Goal: Transaction & Acquisition: Purchase product/service

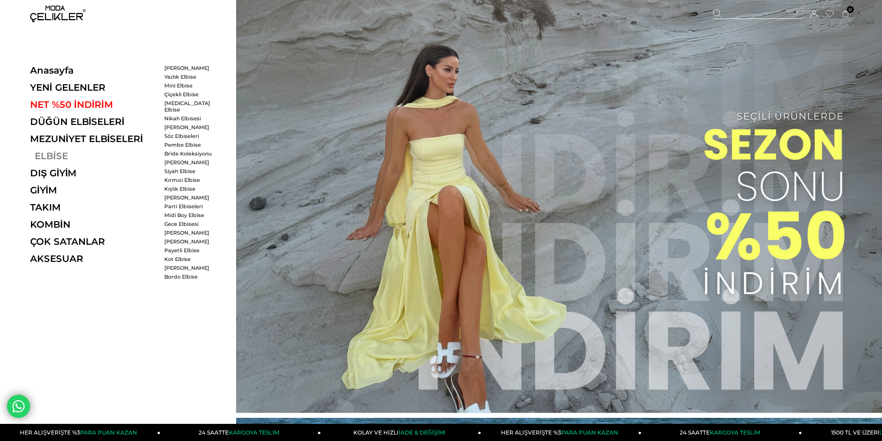
click at [48, 155] on link "ELBİSE" at bounding box center [93, 155] width 127 height 11
click at [44, 160] on link "ELBİSE" at bounding box center [93, 155] width 127 height 11
click at [44, 156] on link "ELBİSE" at bounding box center [93, 155] width 127 height 11
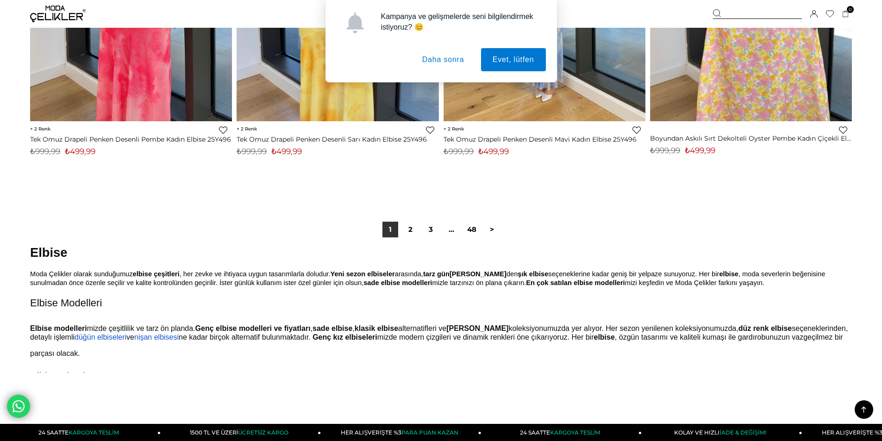
scroll to position [7037, 0]
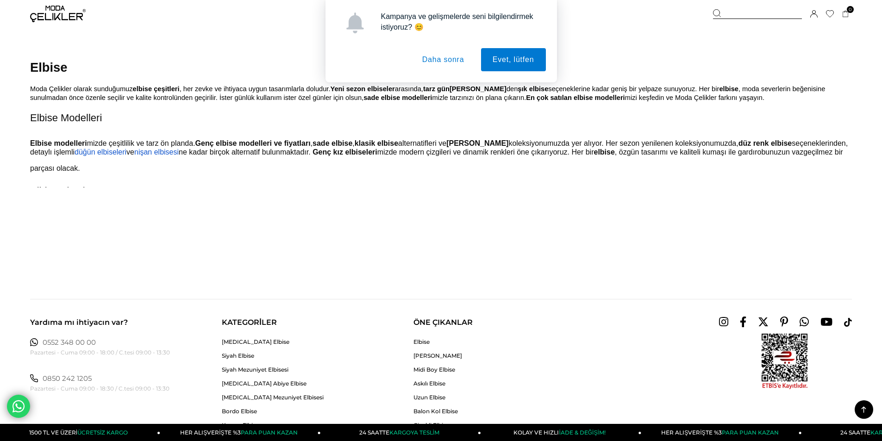
click at [465, 60] on button "Daha sonra" at bounding box center [443, 59] width 65 height 23
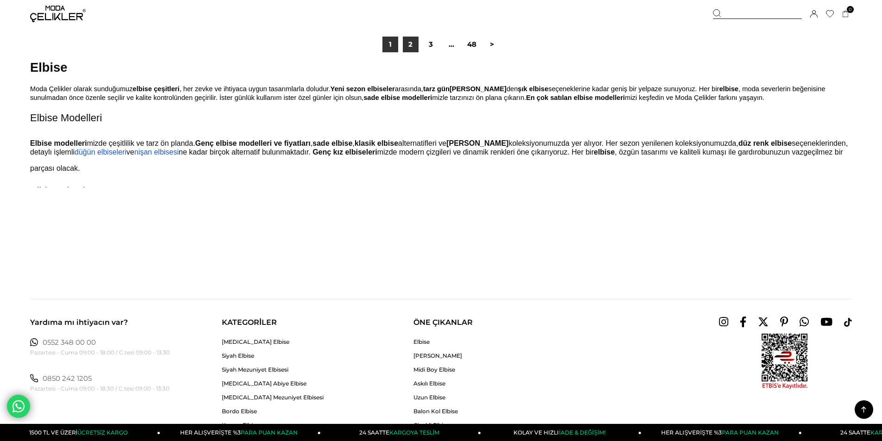
click at [413, 46] on link "2" at bounding box center [411, 45] width 16 height 16
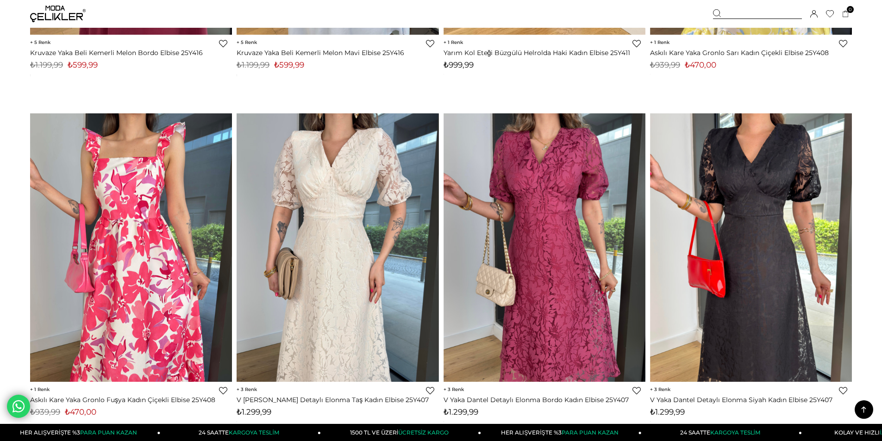
scroll to position [5232, 0]
